Goal: Subscribe to service/newsletter

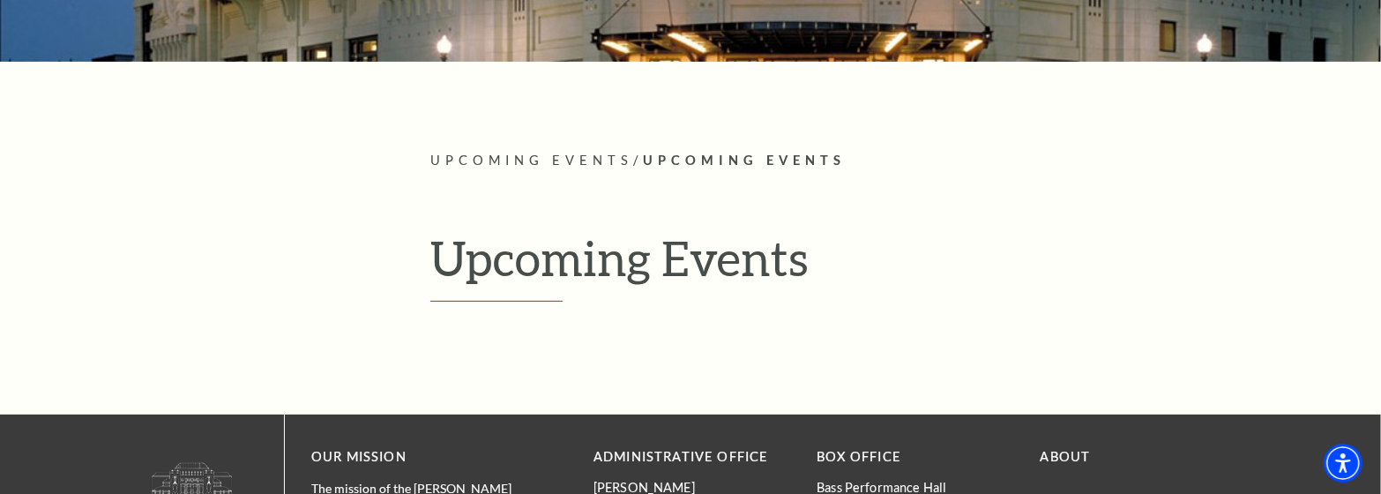
scroll to position [353, 0]
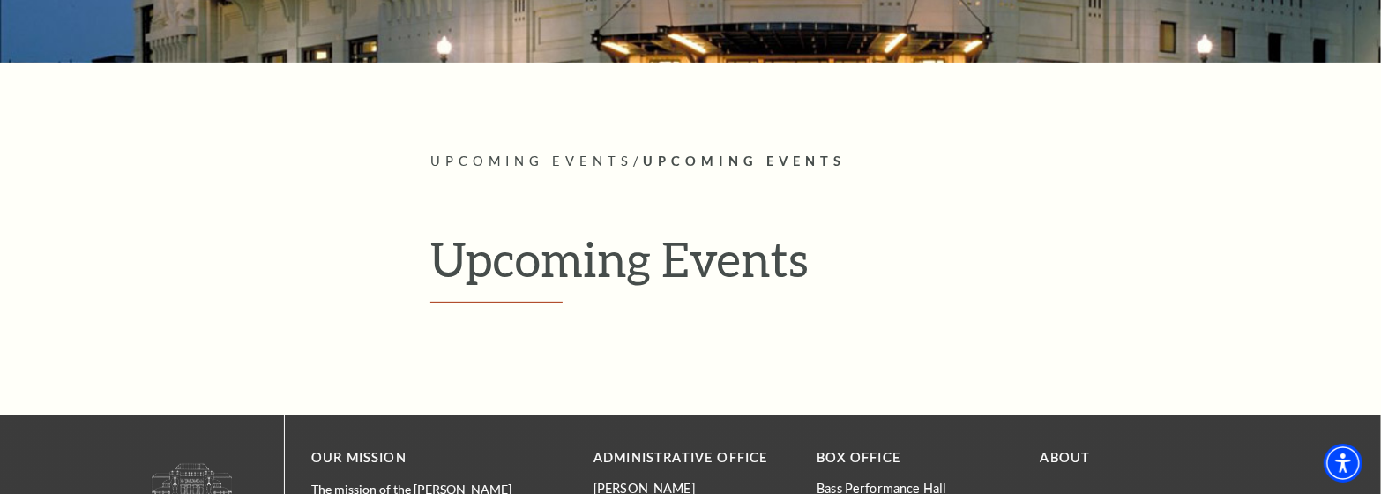
click at [744, 155] on span "Upcoming Events" at bounding box center [744, 160] width 203 height 15
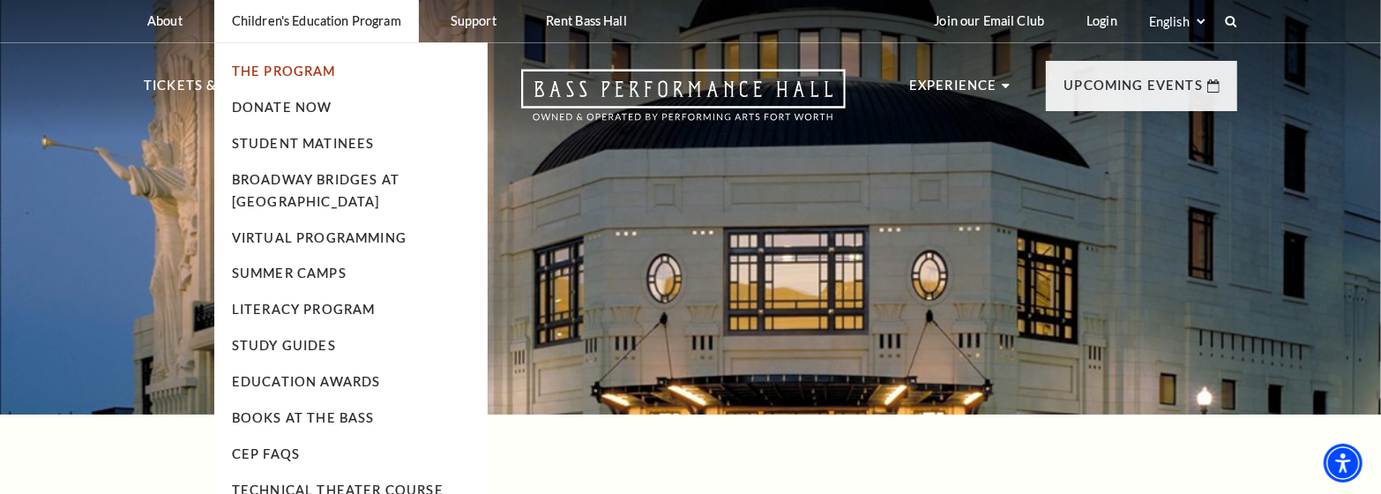
scroll to position [0, 0]
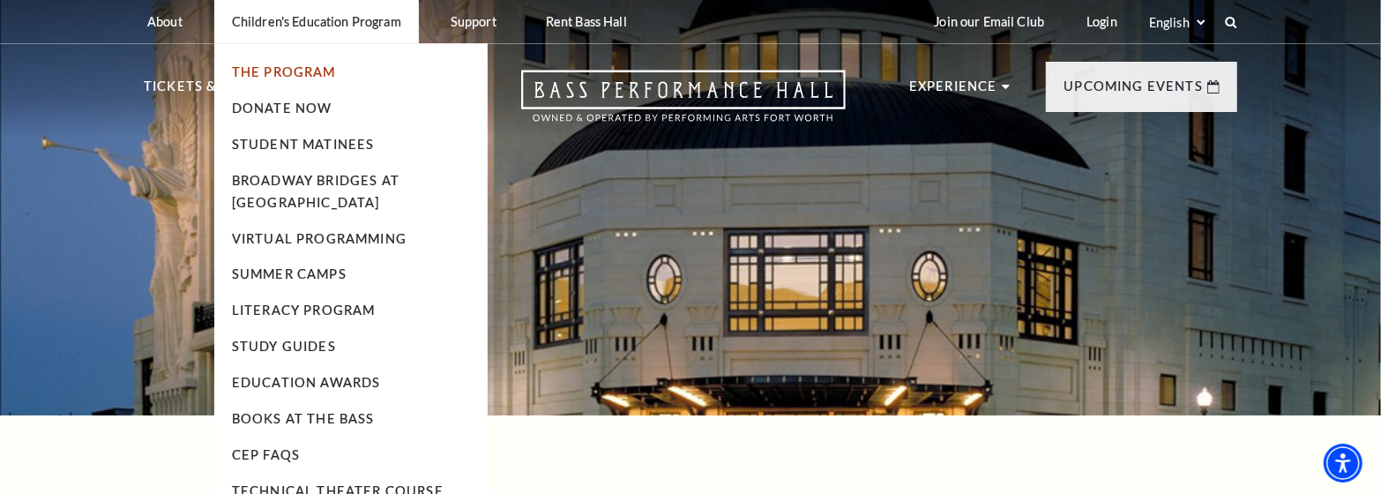
click at [307, 74] on link "The Program" at bounding box center [284, 71] width 104 height 15
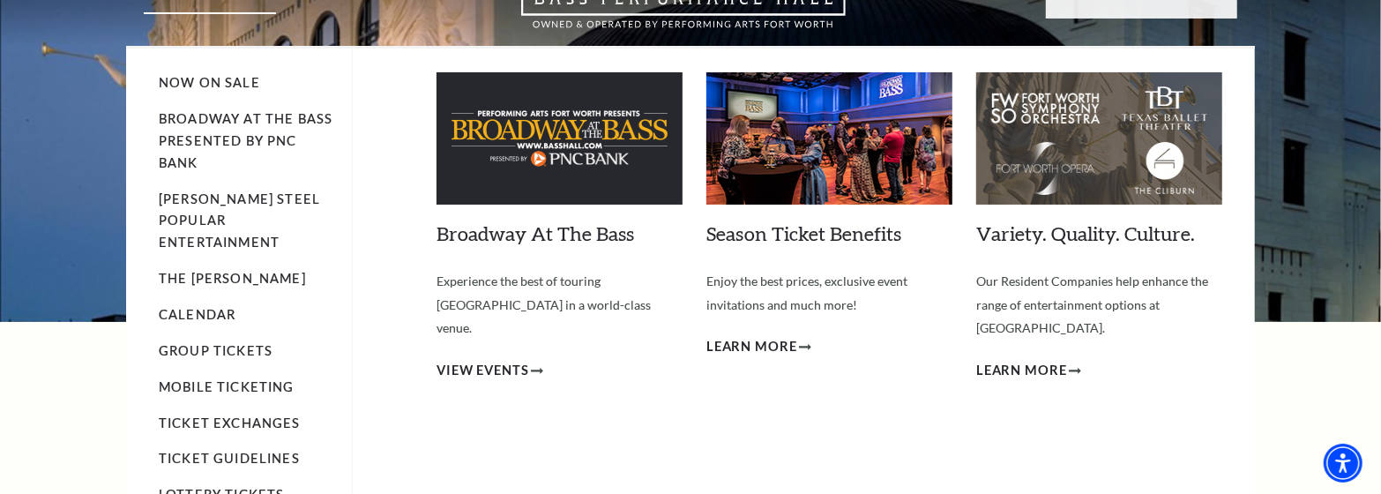
scroll to position [87, 0]
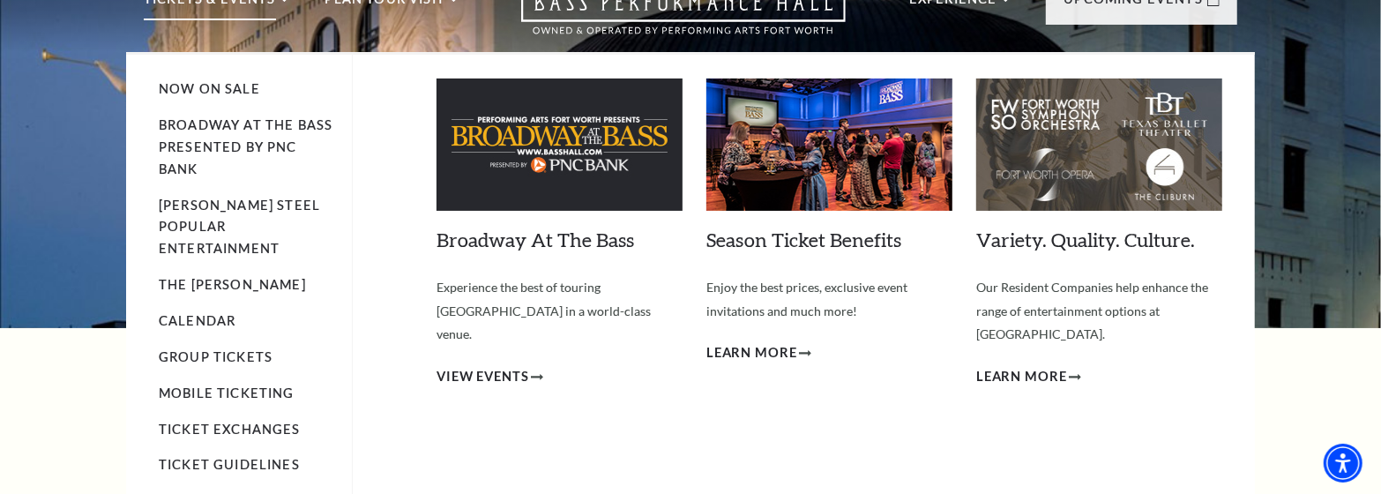
click at [593, 149] on img at bounding box center [560, 144] width 246 height 132
click at [512, 366] on span "View Events" at bounding box center [483, 377] width 93 height 22
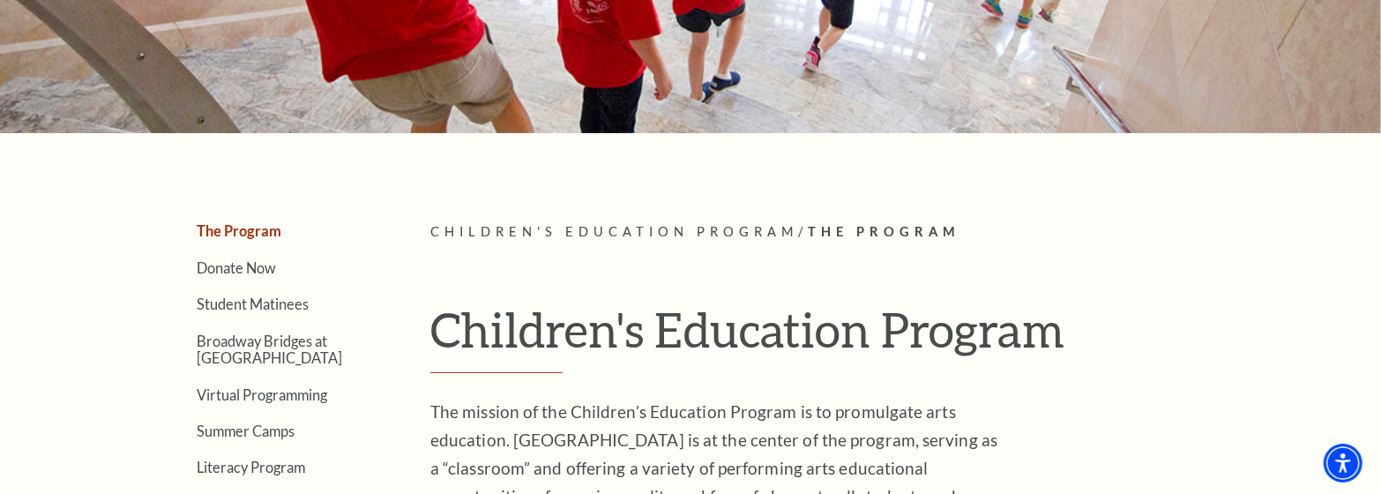
scroll to position [440, 0]
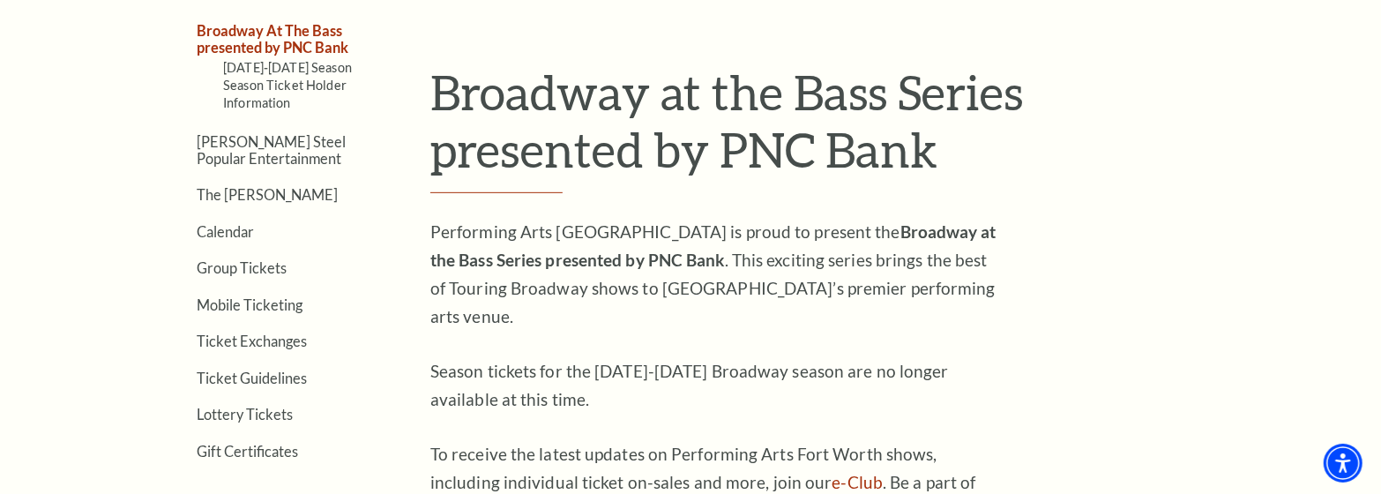
scroll to position [617, 0]
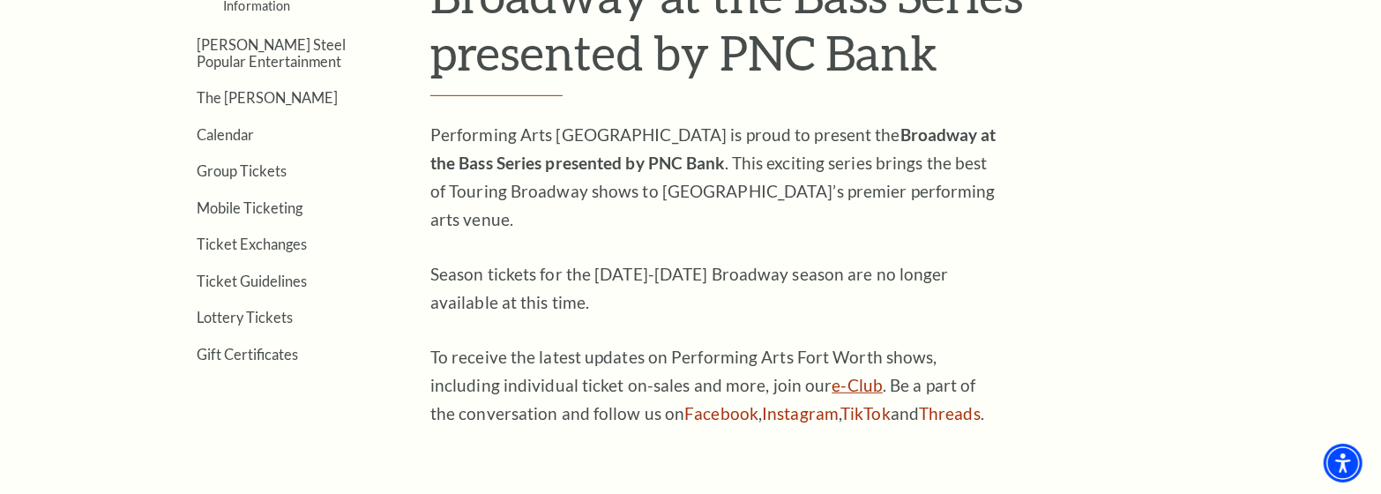
click at [833, 375] on link "e-Club" at bounding box center [858, 385] width 51 height 20
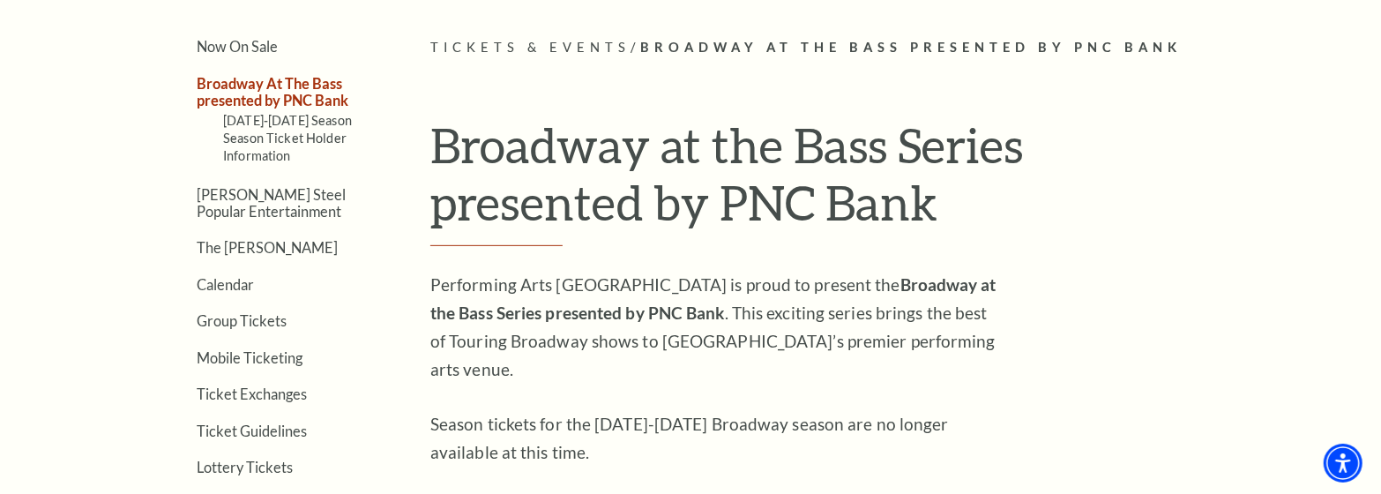
scroll to position [440, 0]
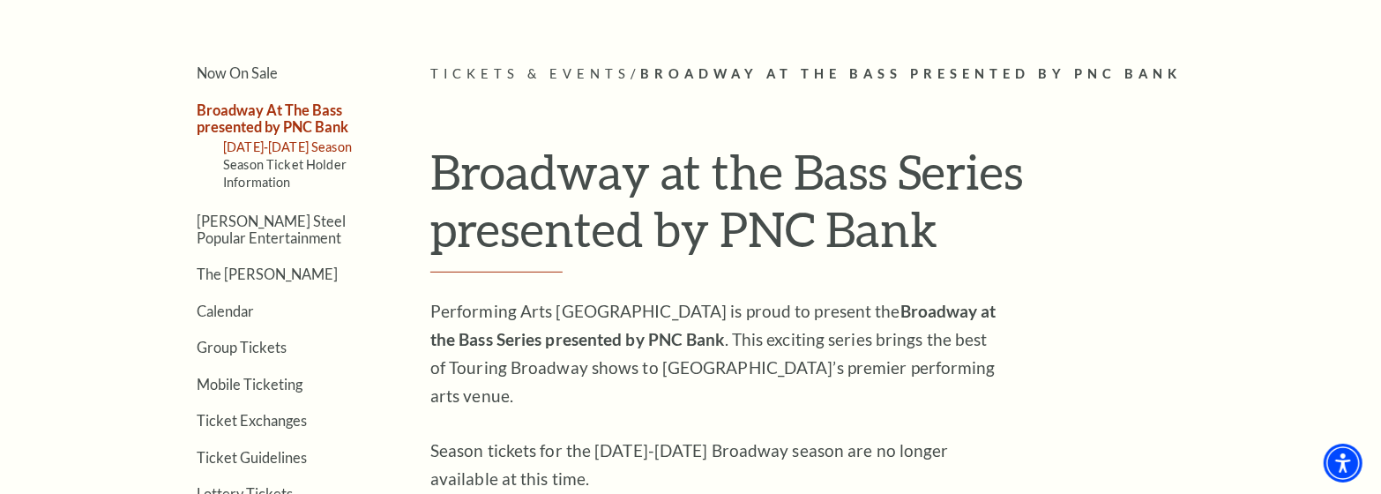
click at [287, 148] on link "[DATE]-[DATE] Season" at bounding box center [287, 146] width 129 height 15
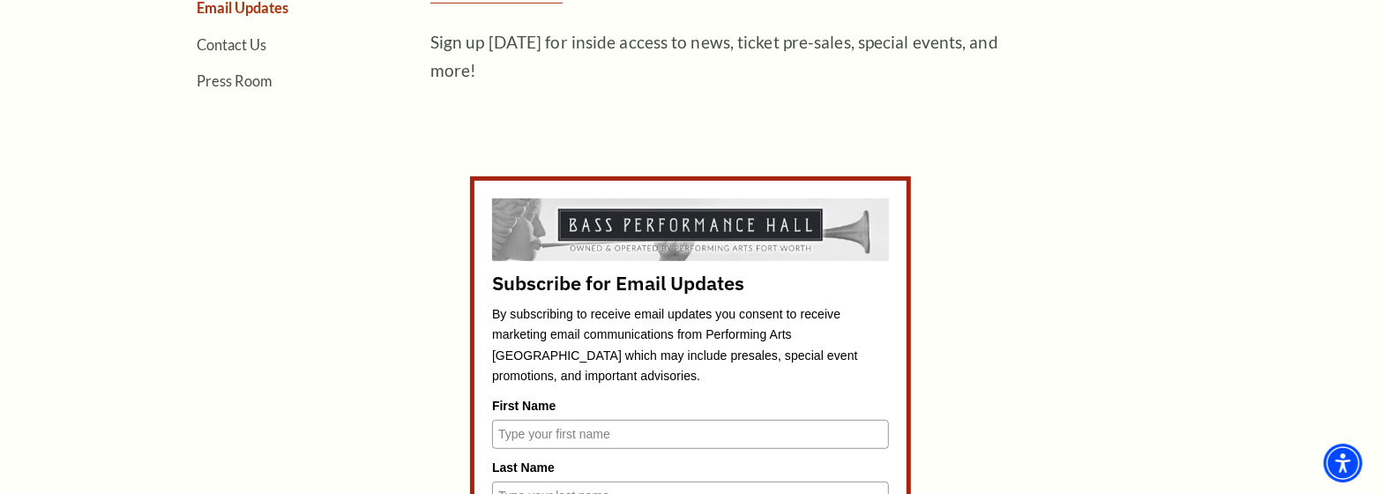
scroll to position [706, 0]
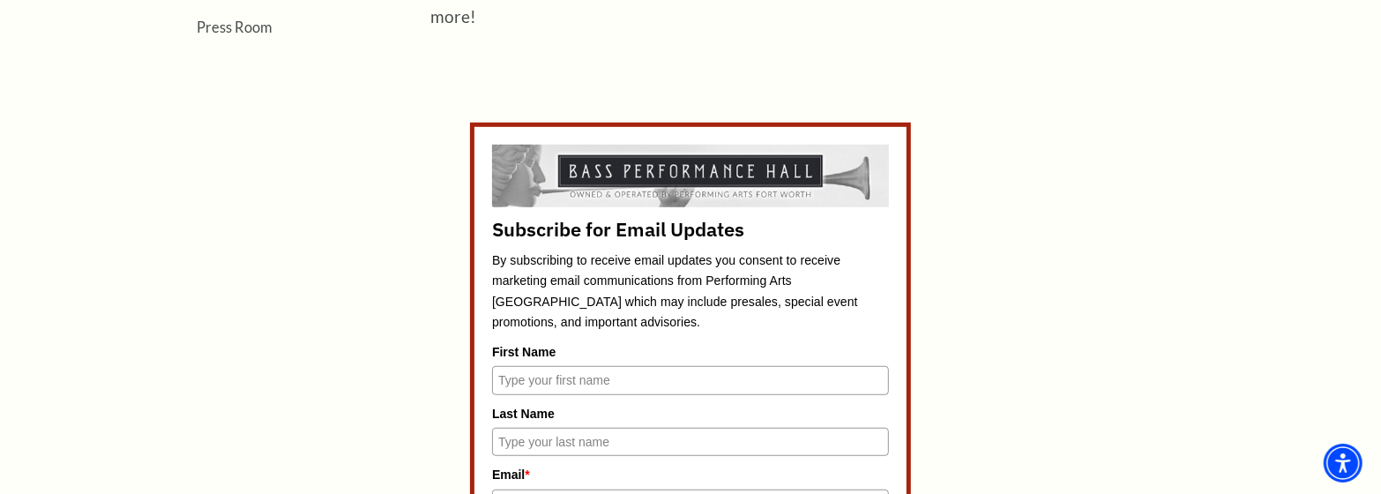
click at [660, 373] on input "First Name" at bounding box center [690, 380] width 397 height 28
type input "HILDA"
type input "Navarro"
type input "mavel.navarro@solera.com"
type input "7134712070"
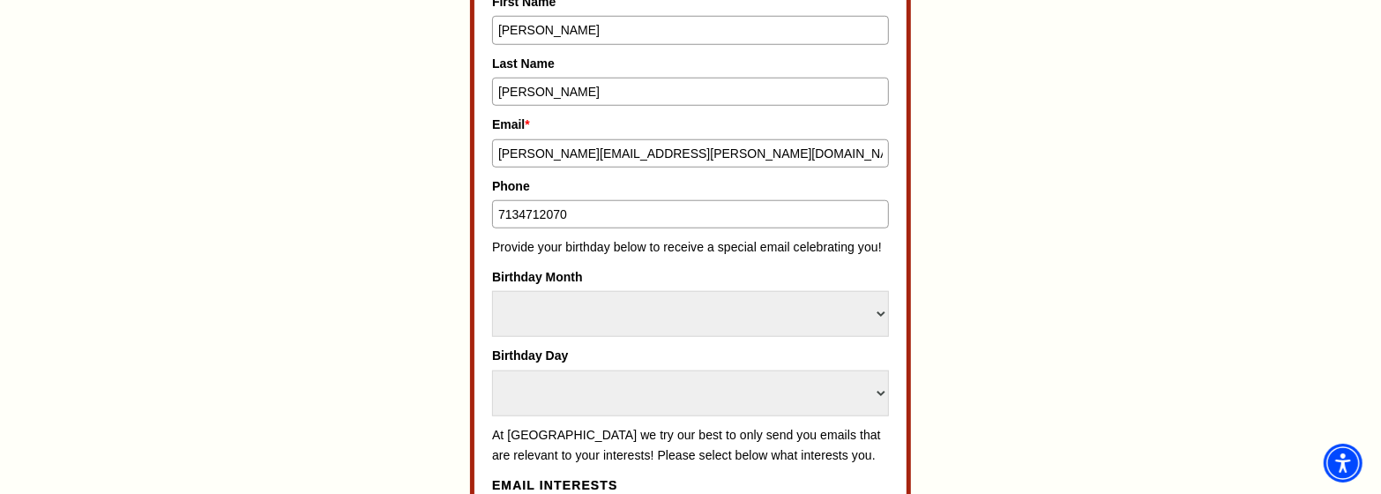
scroll to position [1058, 0]
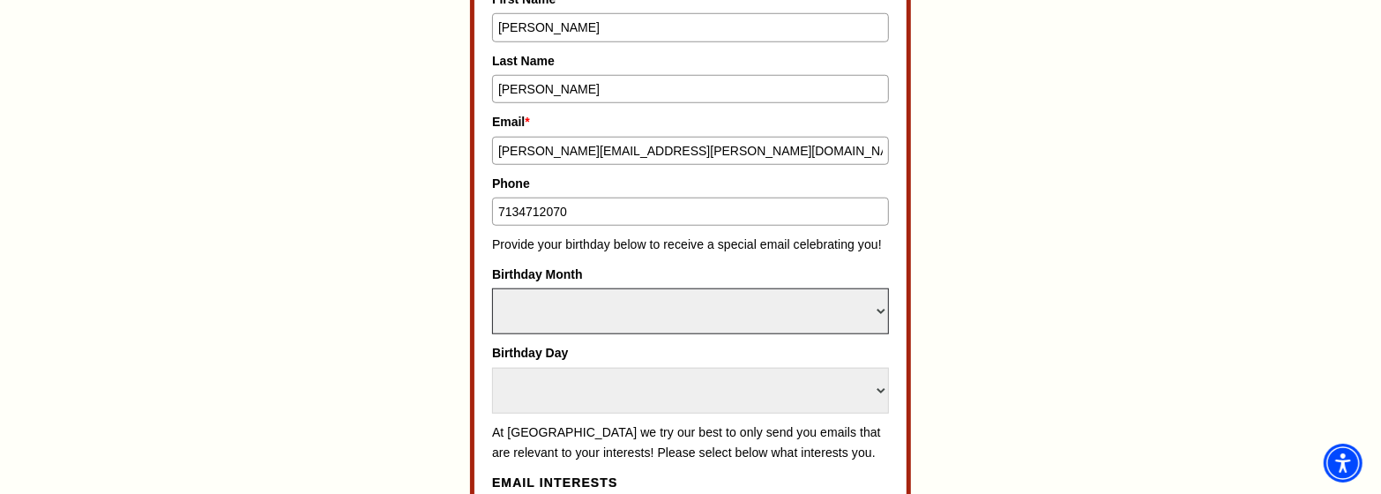
click at [632, 301] on select "Select Month January February March April May June July August September Octobe…" at bounding box center [690, 311] width 397 height 46
select select "December"
click at [492, 288] on select "Select Month January February March April May June July August September Octobe…" at bounding box center [690, 311] width 397 height 46
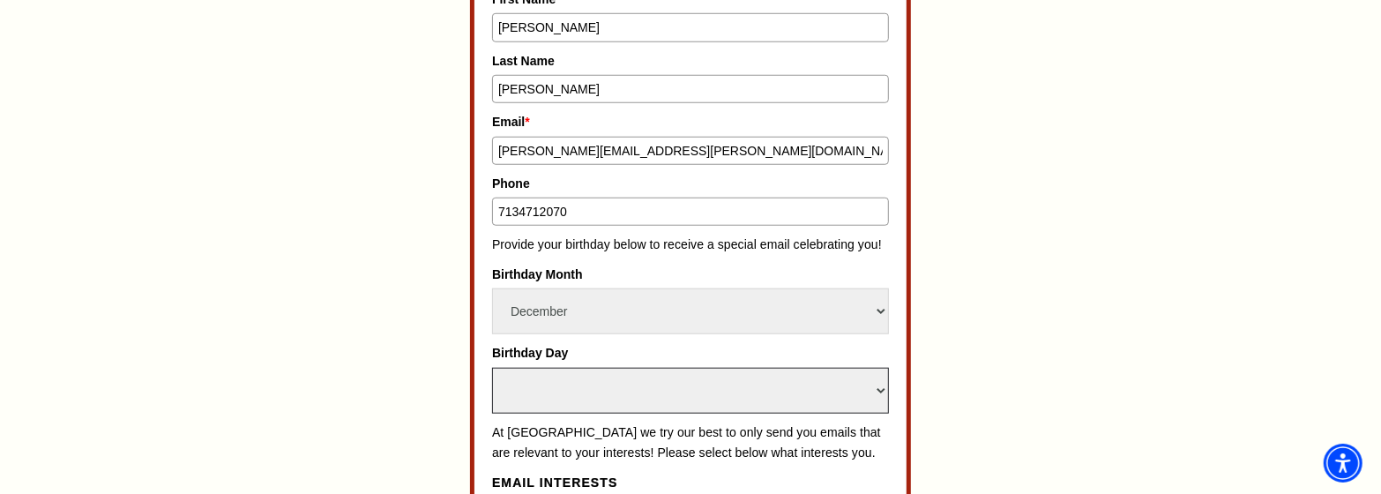
click at [646, 375] on select "Select Day 1 2 3 4 5 6 7 8 9 10 11 12 13 14 15 16 17 18 19 20 21 22 23 24" at bounding box center [690, 391] width 397 height 46
select select "15"
click at [492, 368] on select "Select Day 1 2 3 4 5 6 7 8 9 10 11 12 13 14 15 16 17 18 19 20 21 22 23 24" at bounding box center [690, 391] width 397 height 46
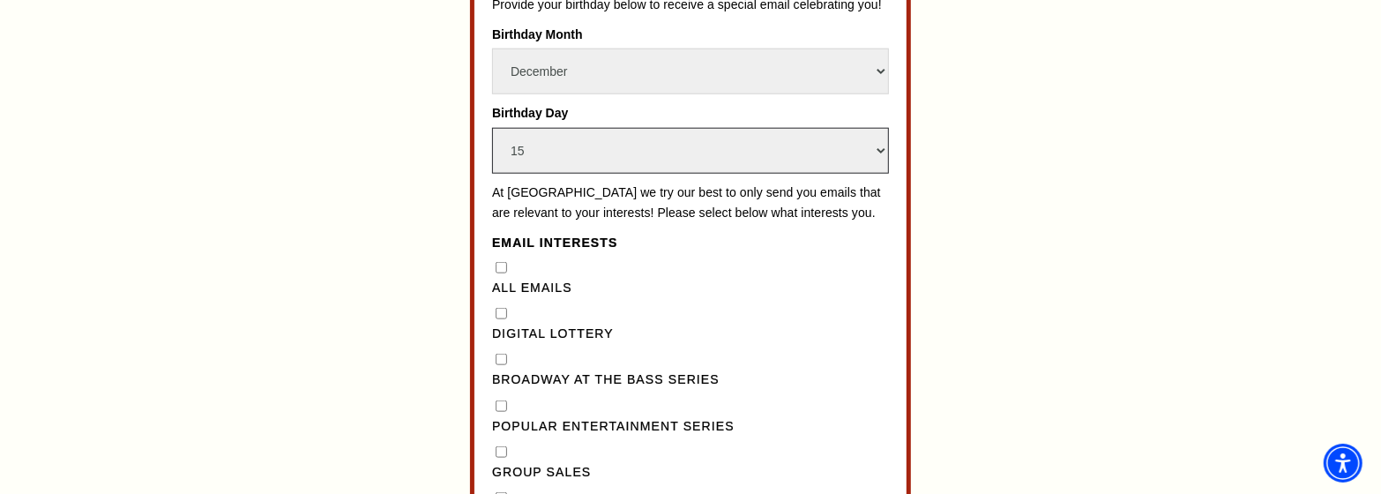
scroll to position [1322, 0]
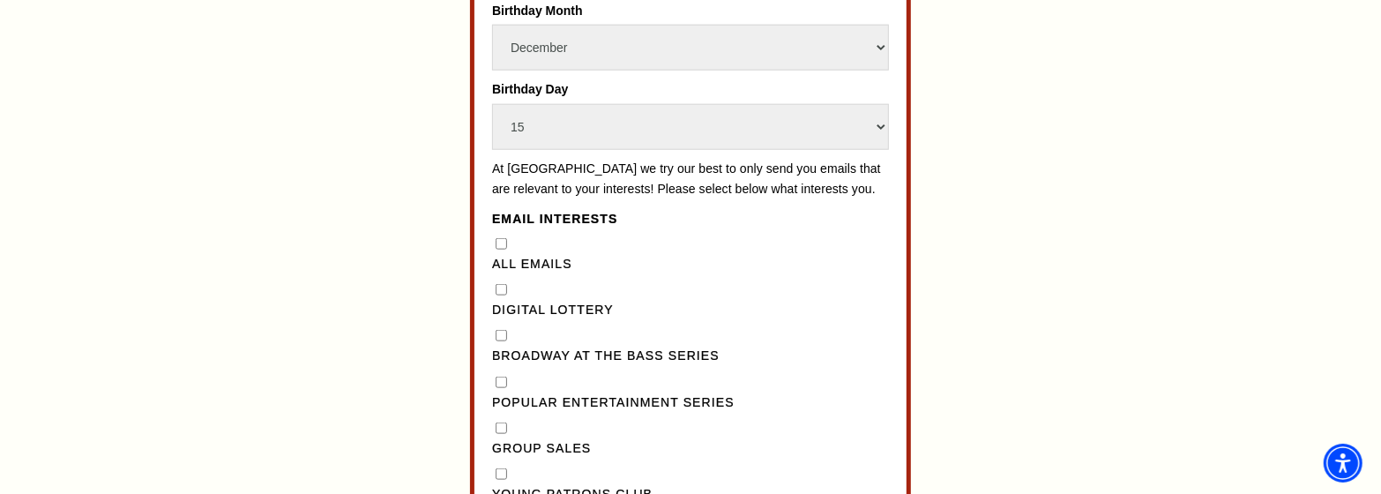
click at [501, 341] on Series"] "Broadway at the Bass Series" at bounding box center [501, 335] width 11 height 11
checkbox Series"] "true"
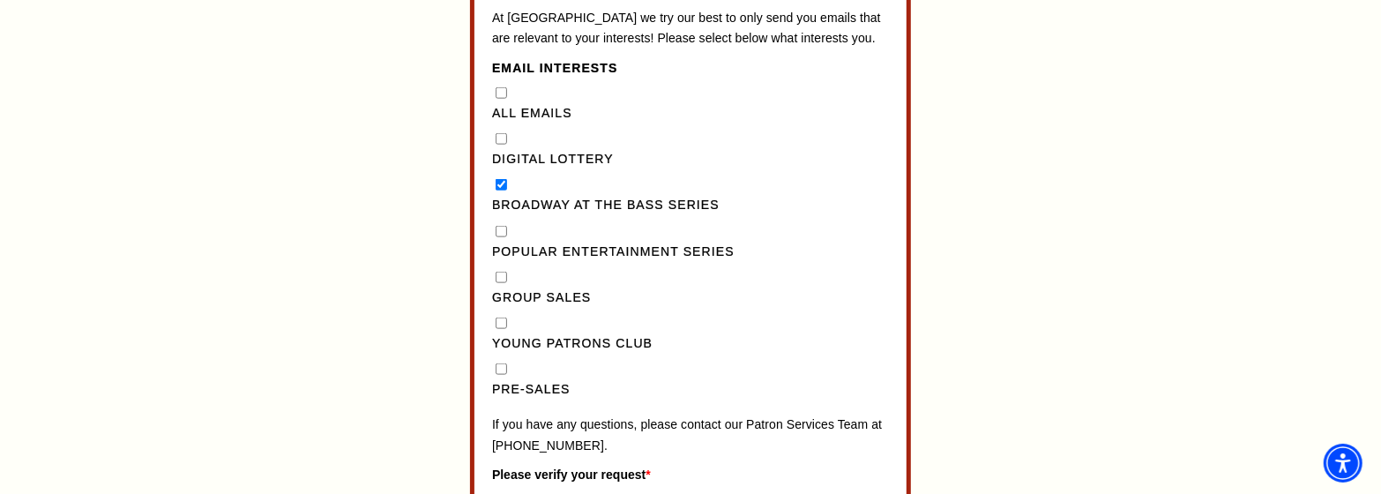
scroll to position [1499, 0]
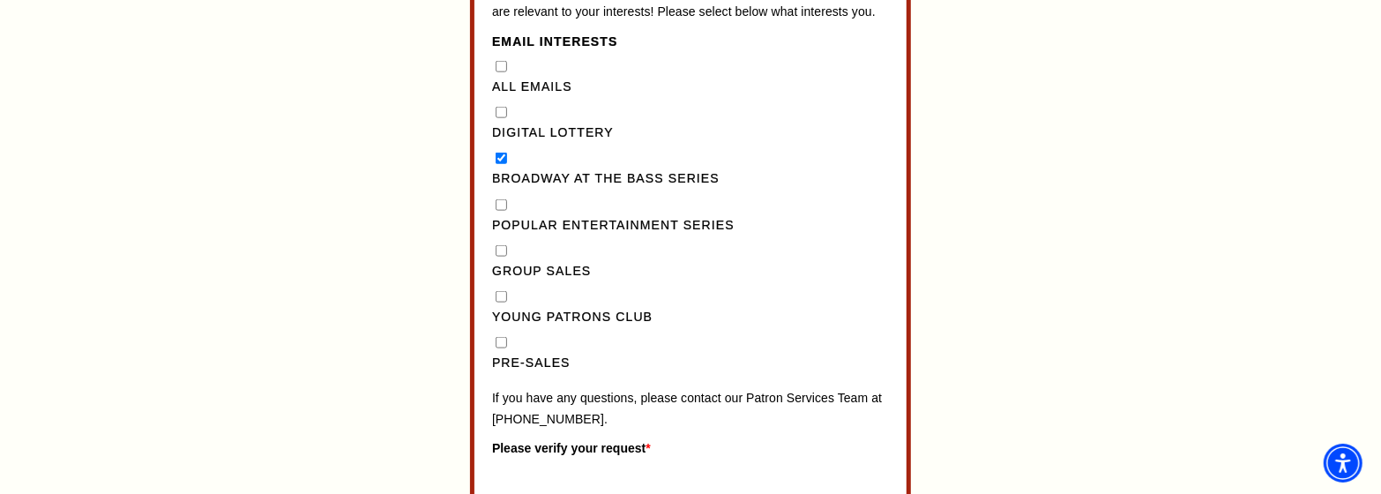
click at [500, 348] on input "Pre-Sales" at bounding box center [501, 342] width 11 height 11
checkbox input "true"
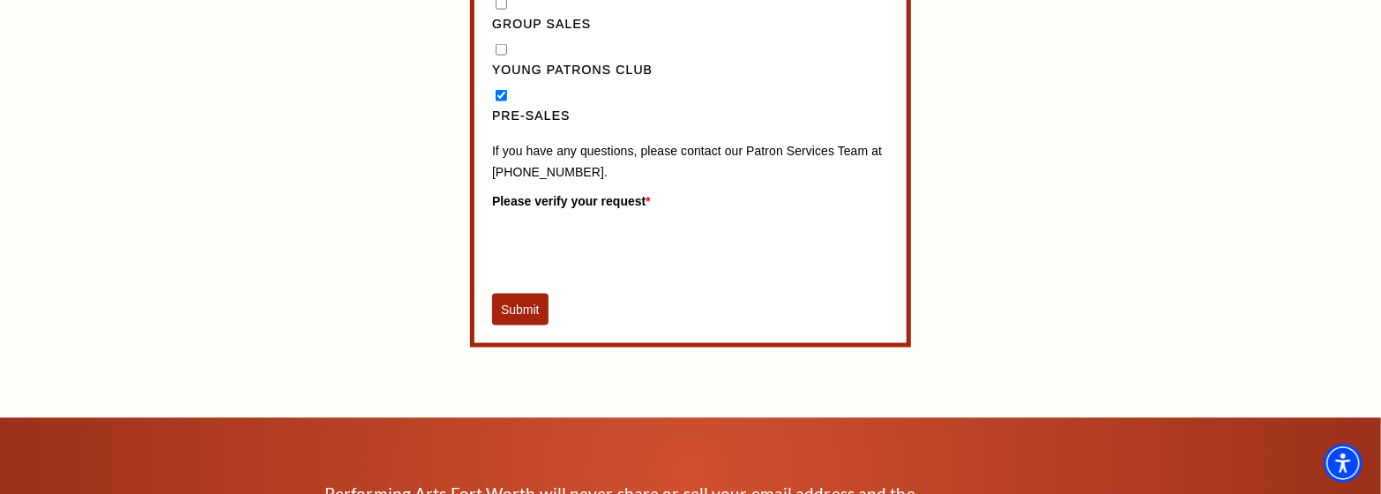
scroll to position [1763, 0]
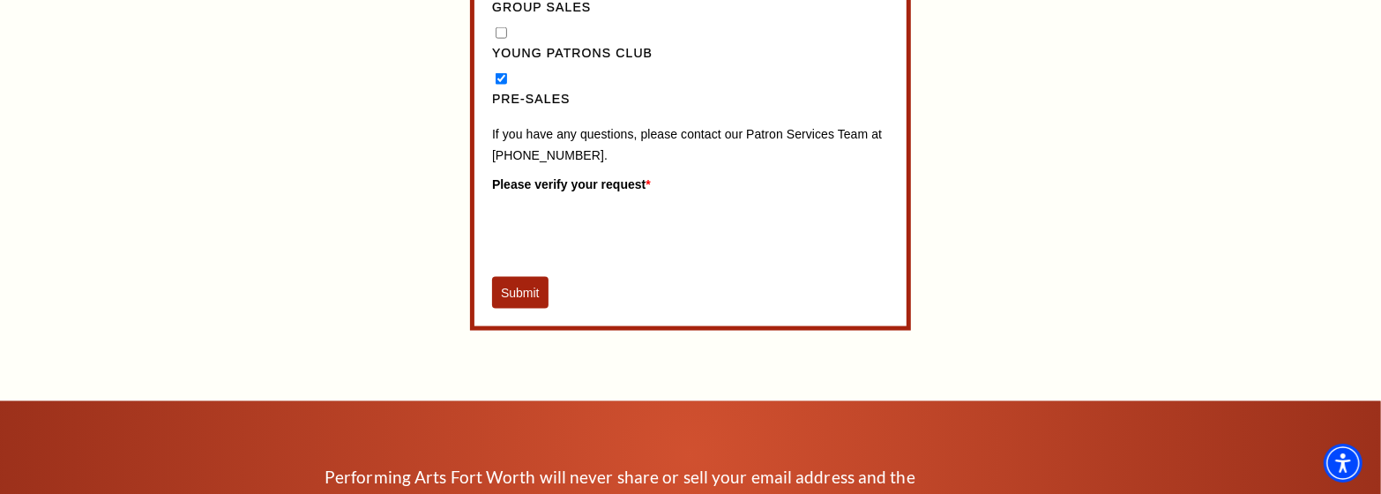
click at [520, 309] on button "Submit" at bounding box center [520, 293] width 56 height 32
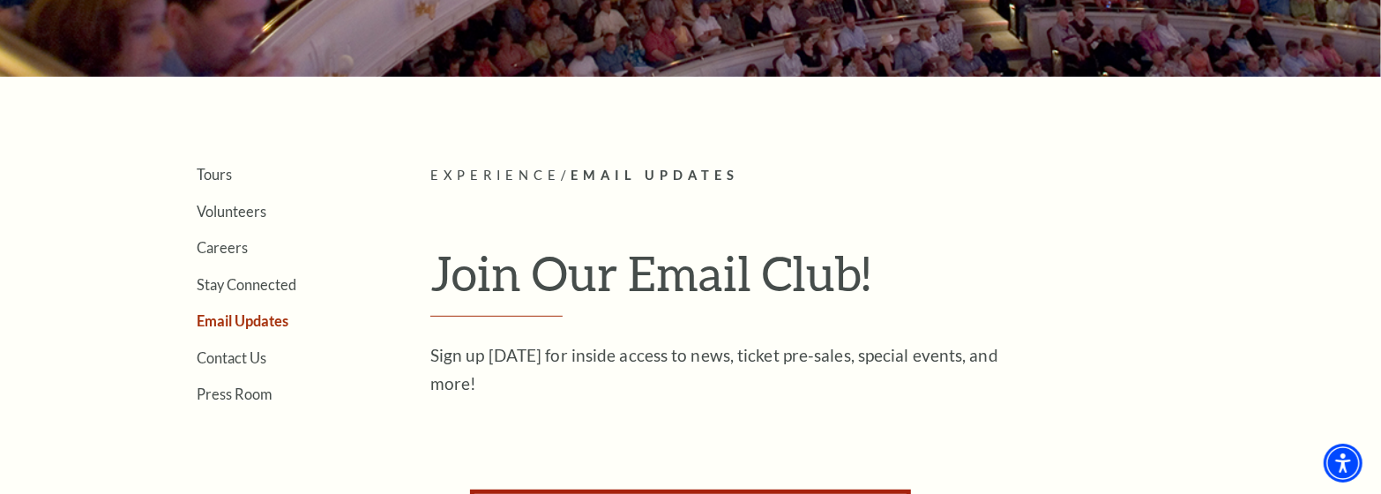
scroll to position [334, 0]
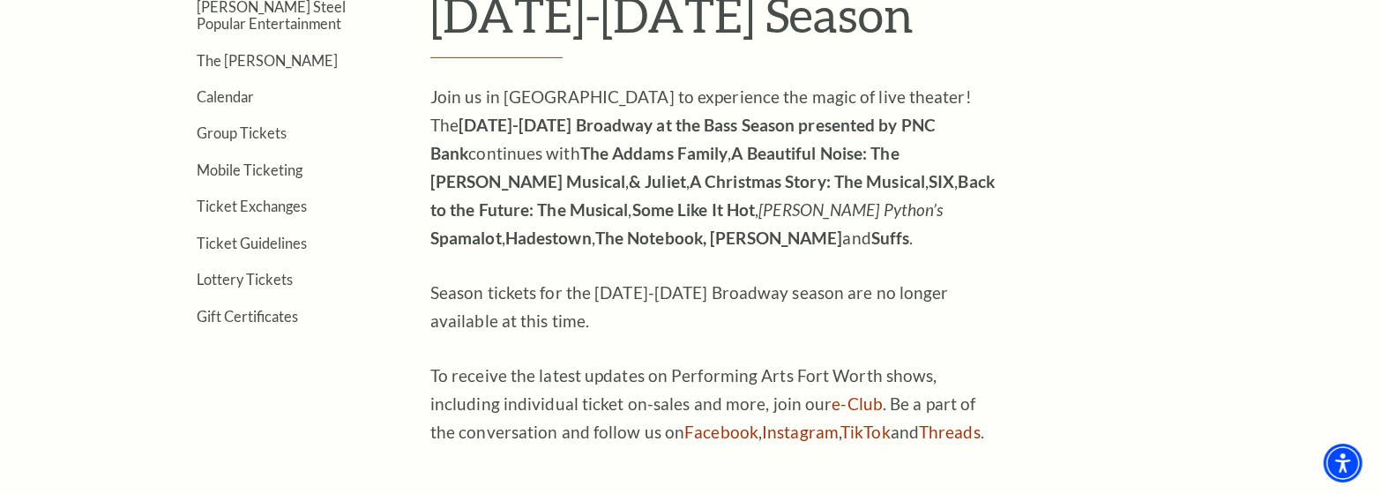
scroll to position [617, 0]
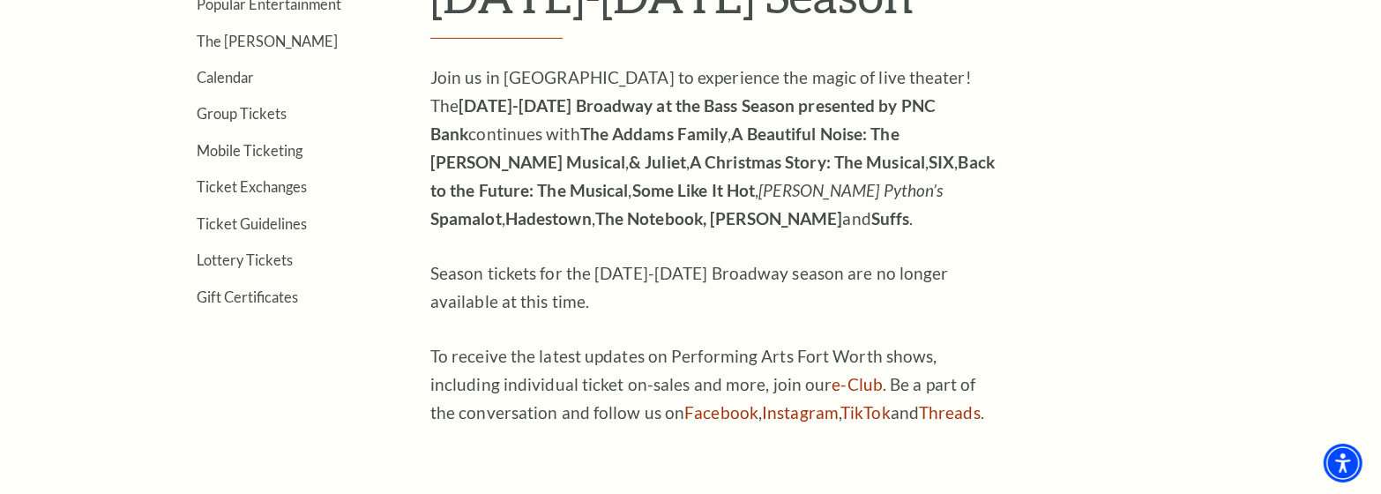
click at [818, 134] on strong "A Beautiful Noise: The [PERSON_NAME] Musical" at bounding box center [664, 147] width 469 height 49
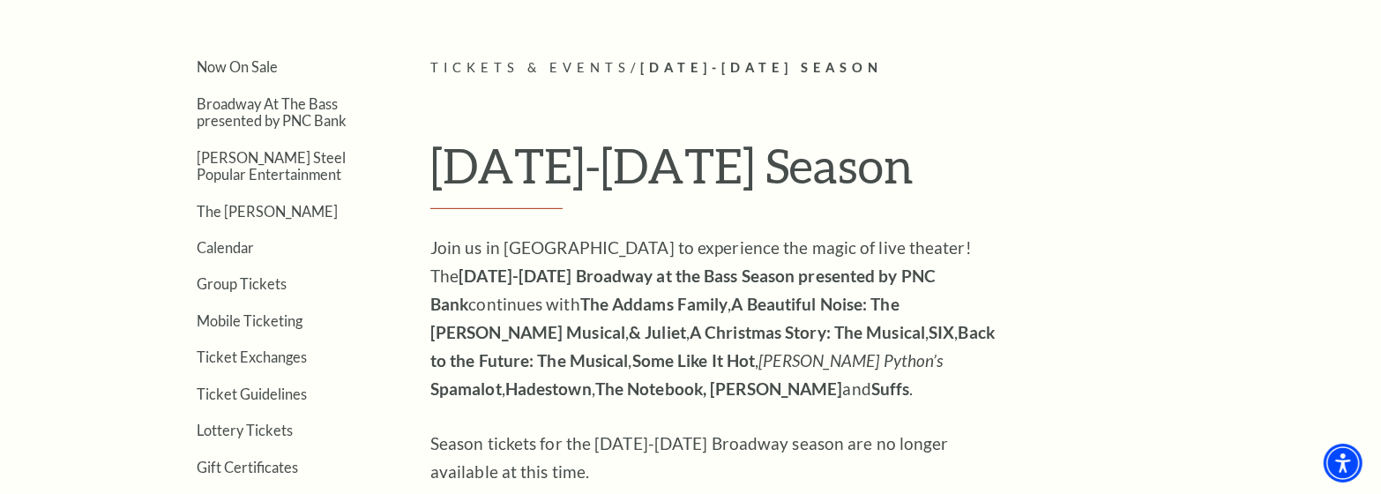
scroll to position [440, 0]
